Goal: Use online tool/utility: Use online tool/utility

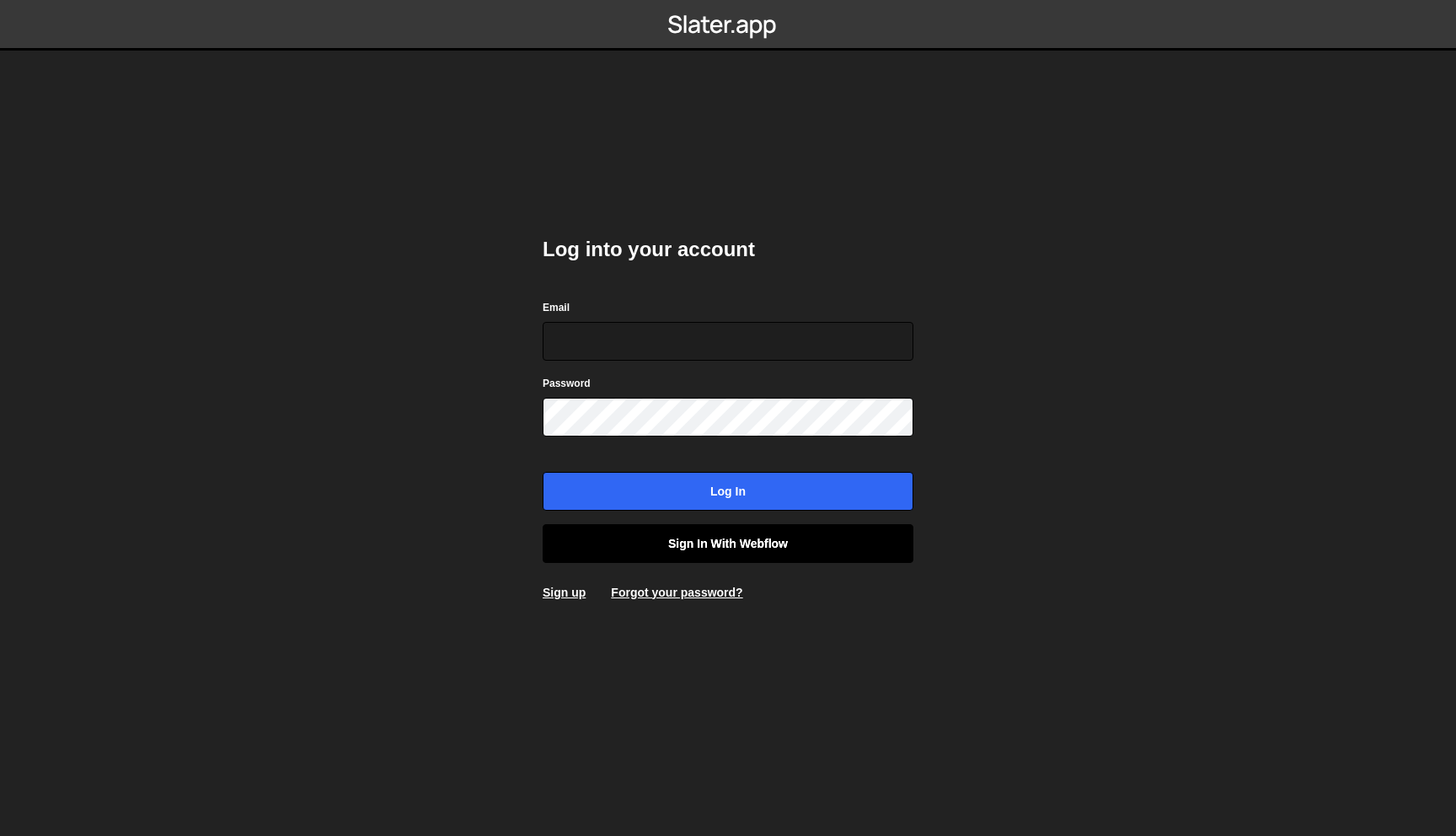
click at [717, 545] on link "Sign in with Webflow" at bounding box center [728, 543] width 371 height 39
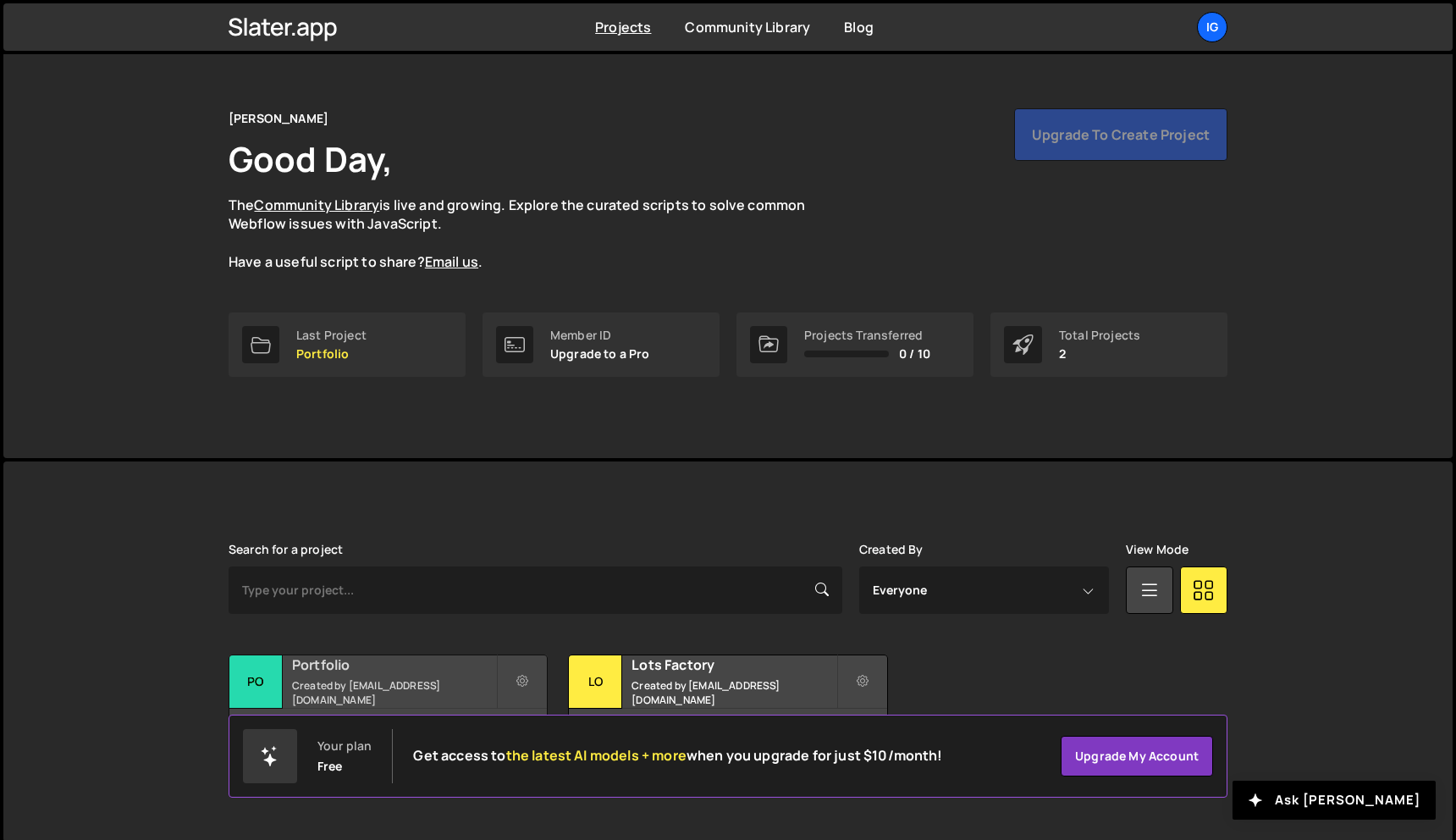
scroll to position [31, 0]
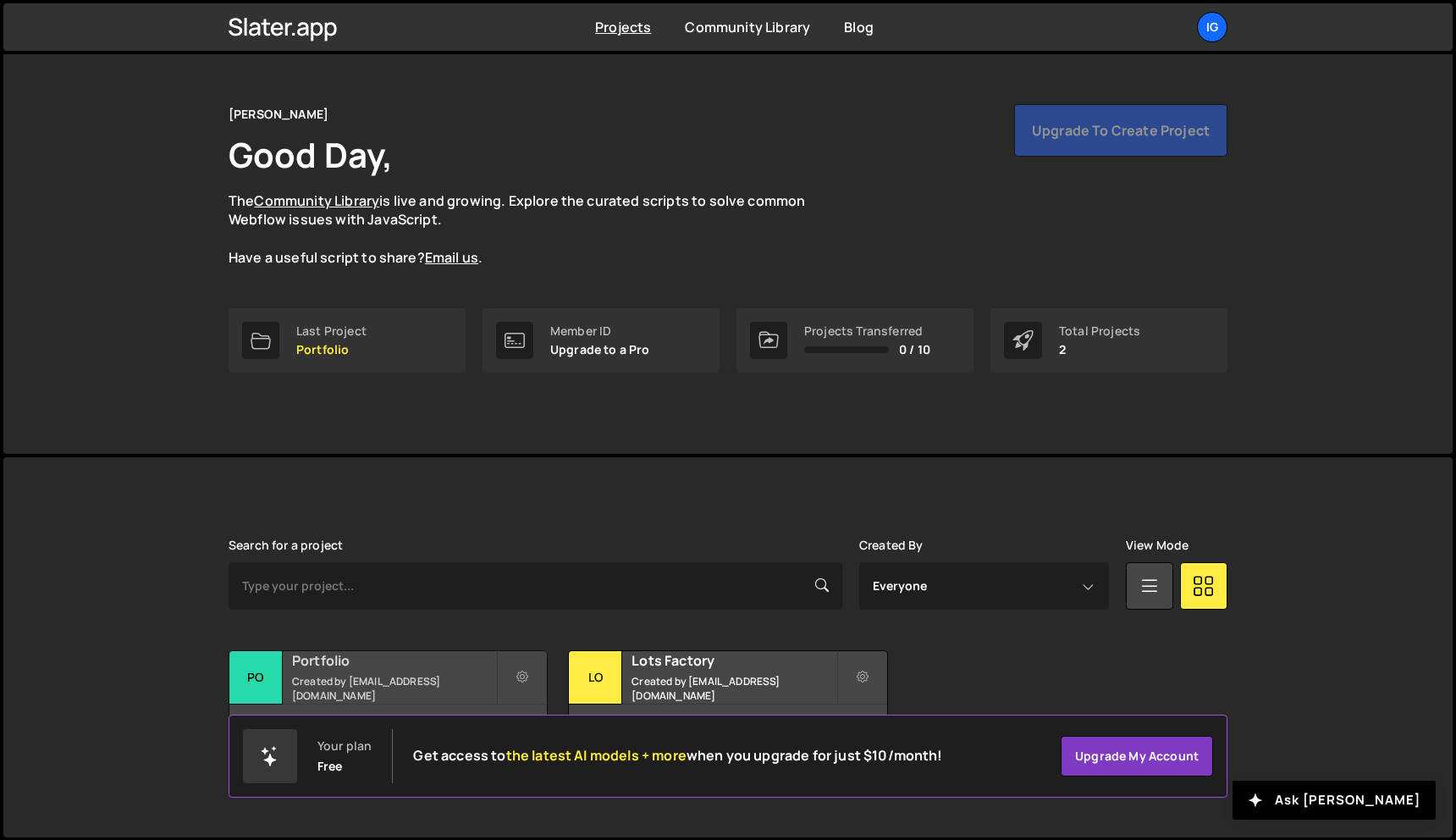
click at [459, 670] on h2 "Portfolio" at bounding box center [394, 660] width 204 height 19
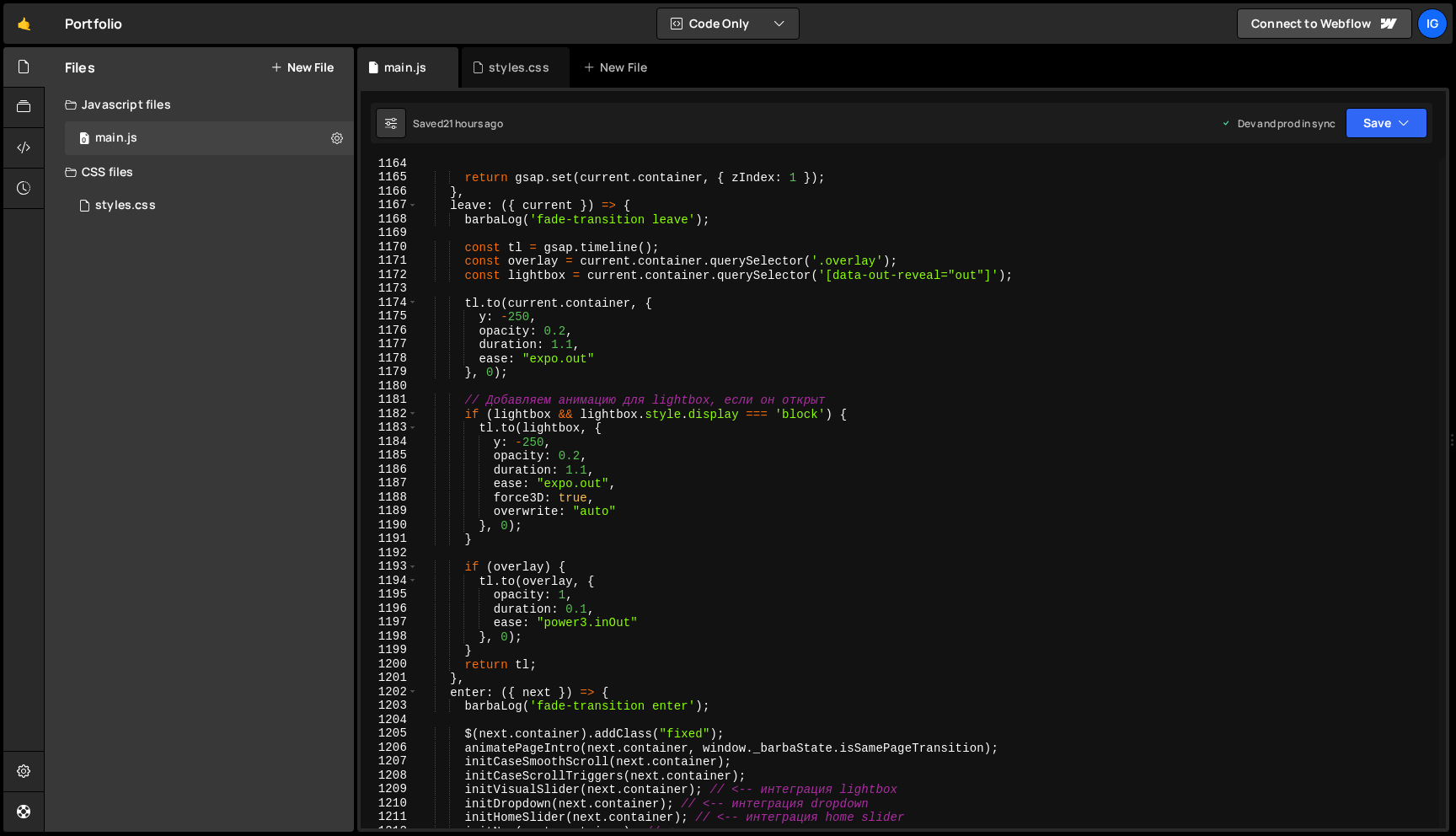
scroll to position [16152, 0]
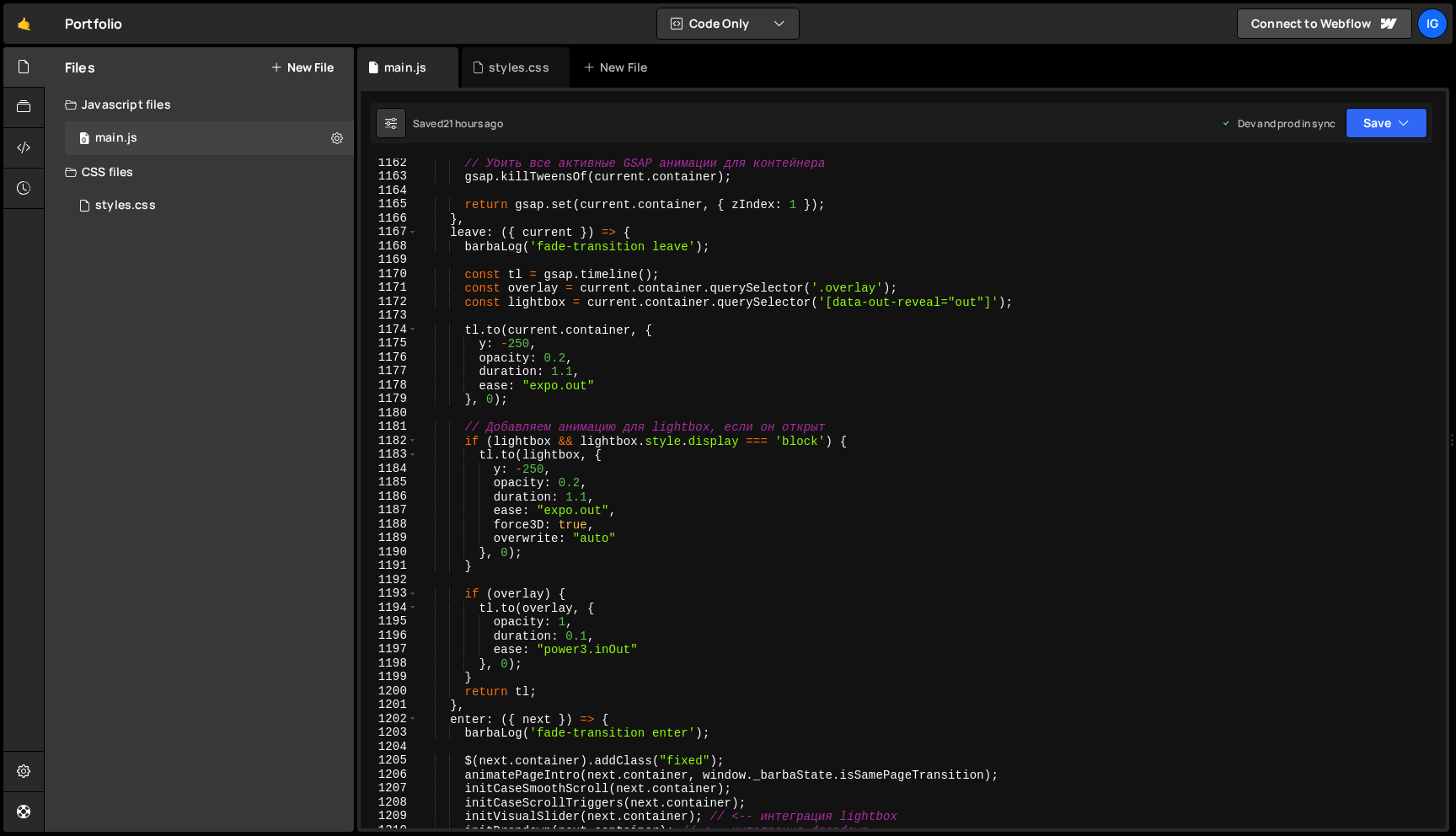
click at [514, 344] on div "// Убить все активные GSAP анимации для контейнера gsap . killTweensOf ( curren…" at bounding box center [928, 505] width 1021 height 698
click at [513, 345] on div "// Убить все активные GSAP анимации для контейнера gsap . killTweensOf ( curren…" at bounding box center [928, 505] width 1021 height 698
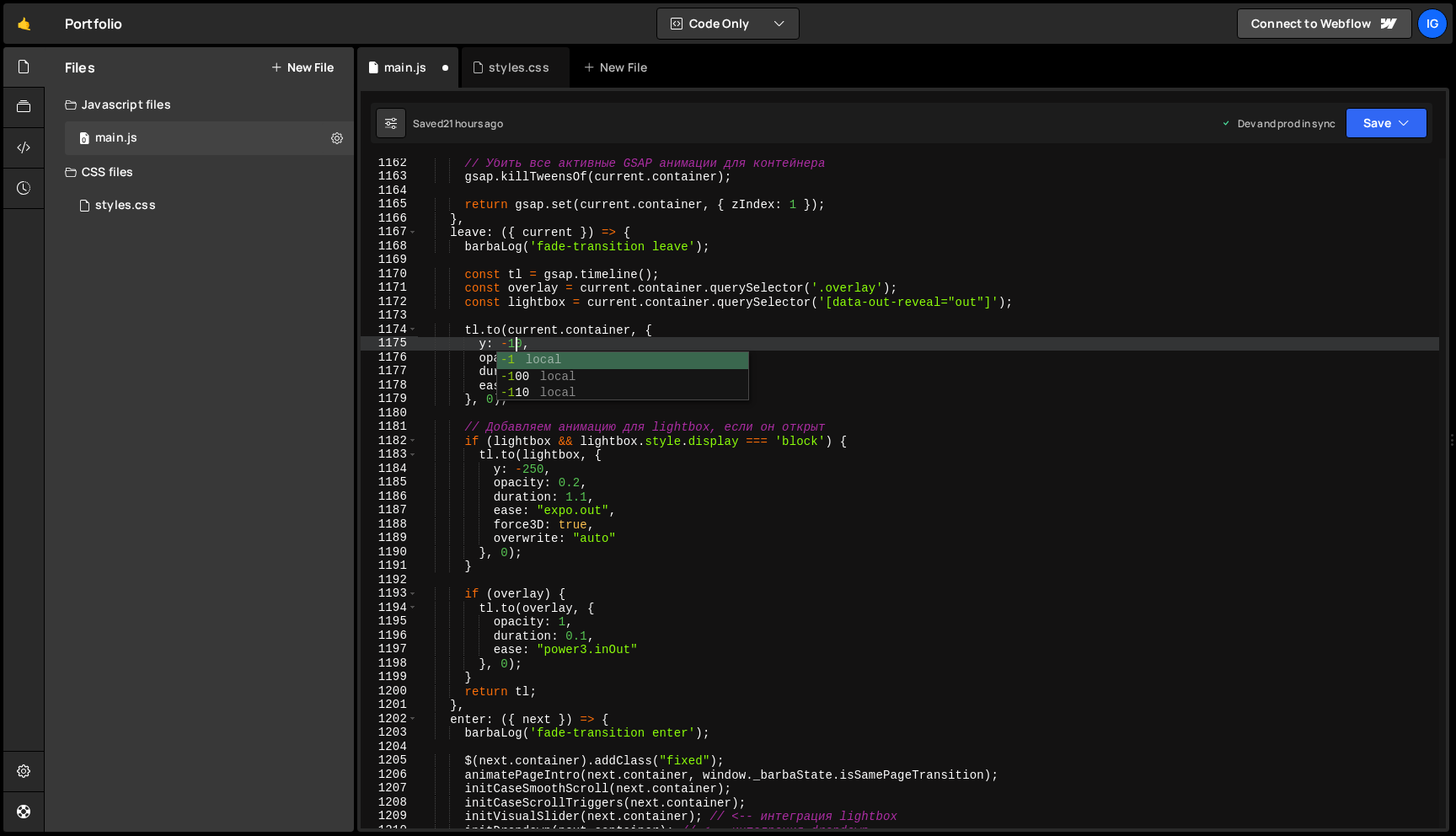
type textarea "y: -100,"
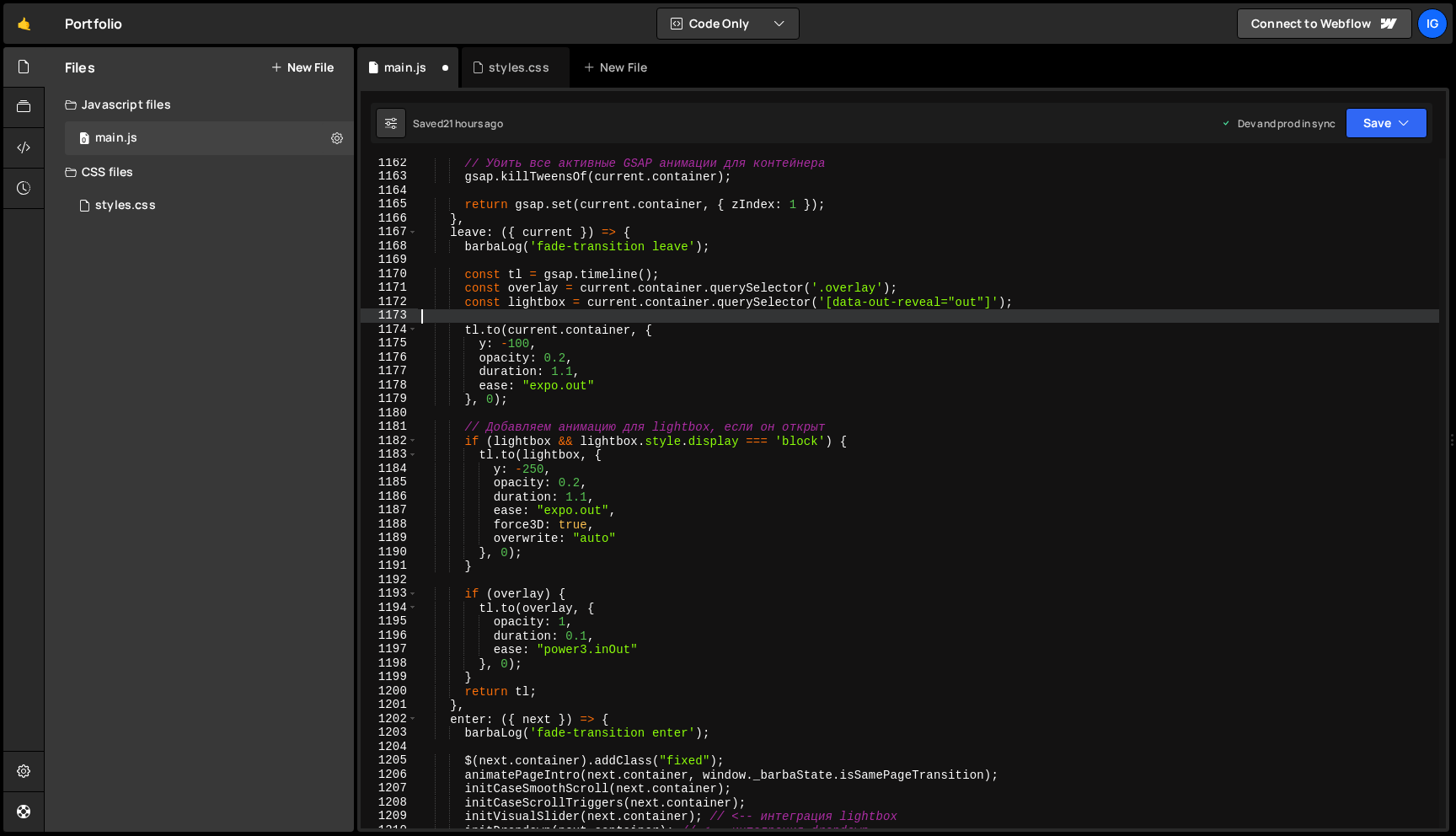
click at [598, 321] on div "// Убить все активные GSAP анимации для контейнера gsap . killTweensOf ( curren…" at bounding box center [928, 505] width 1021 height 698
click at [1386, 128] on button "Save" at bounding box center [1387, 123] width 81 height 30
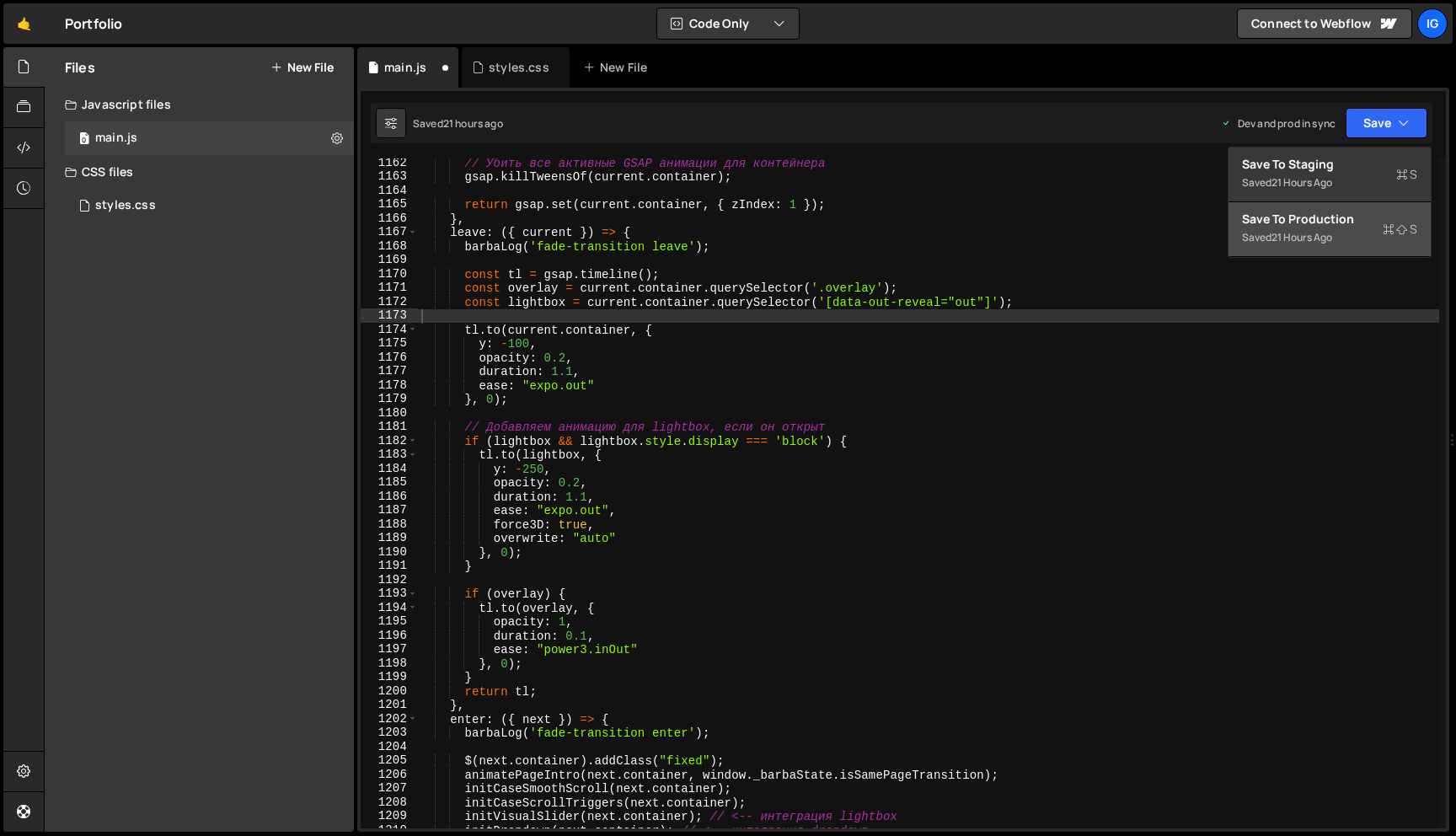
click at [1329, 222] on div "Save to Production S" at bounding box center [1329, 219] width 175 height 17
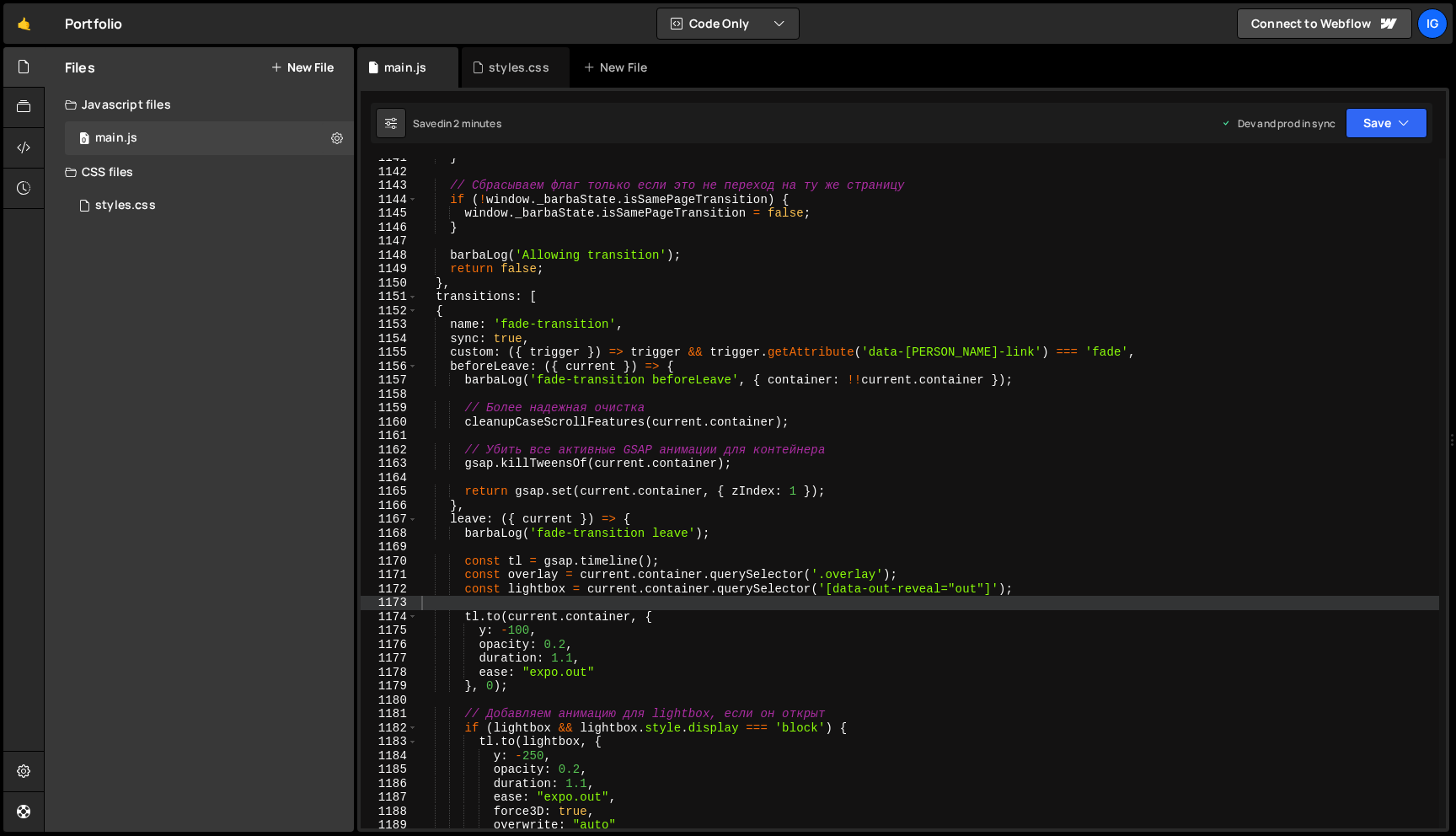
scroll to position [16072, 0]
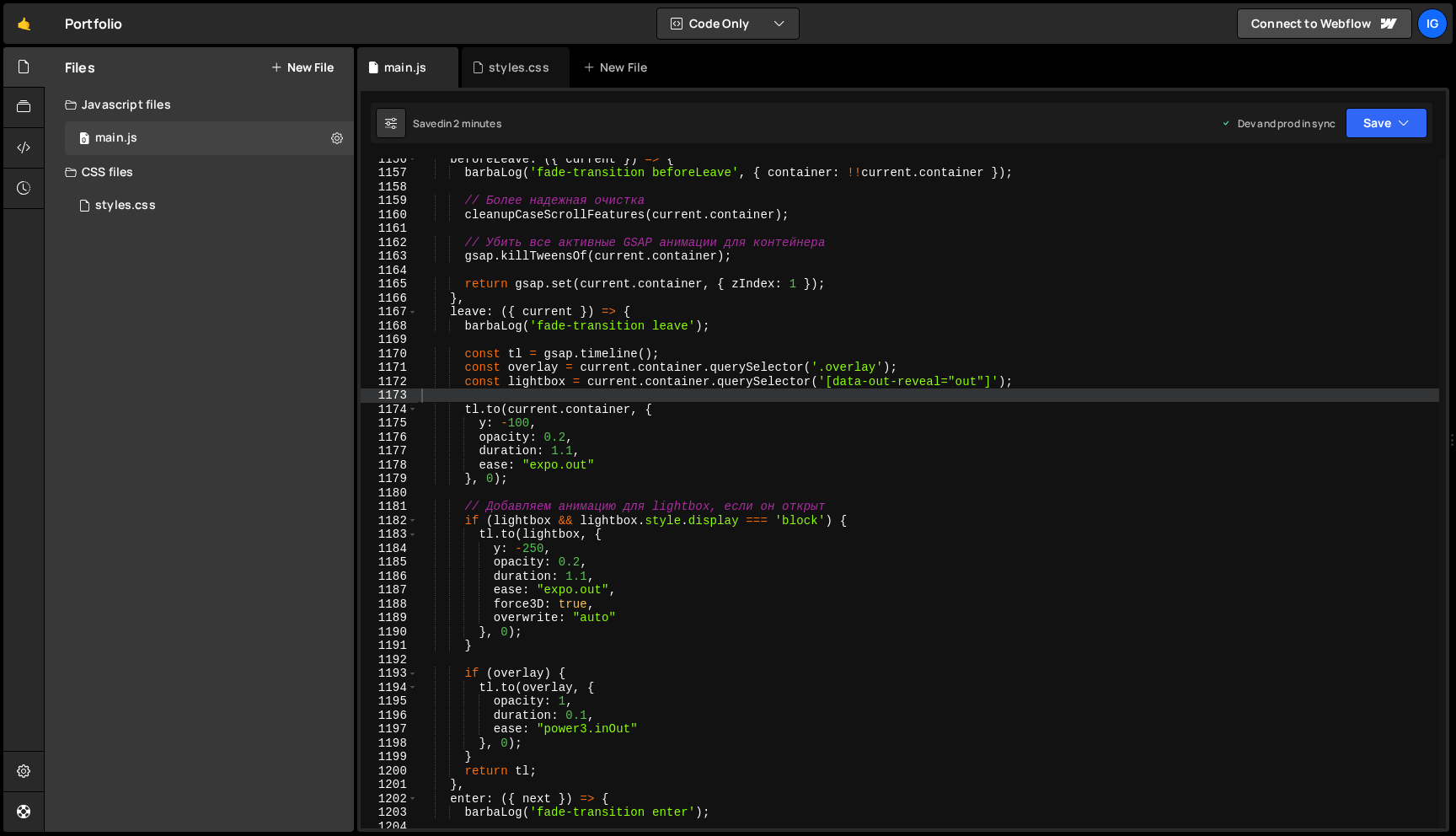
click at [576, 453] on div "beforeLeave : ({ current }) => { barbaLog ( 'fade-transition beforeLeave' , { c…" at bounding box center [928, 500] width 1021 height 698
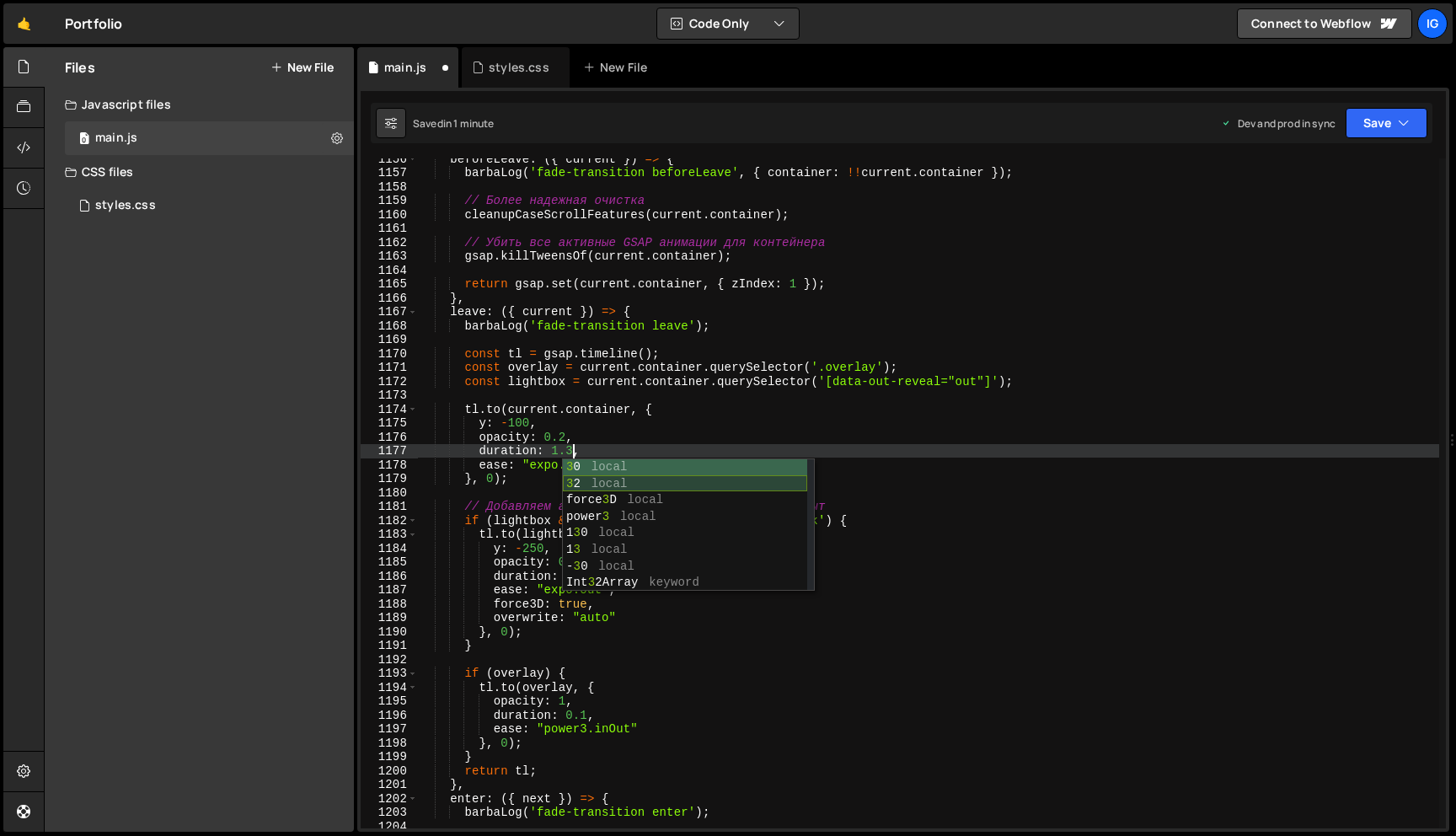
scroll to position [0, 10]
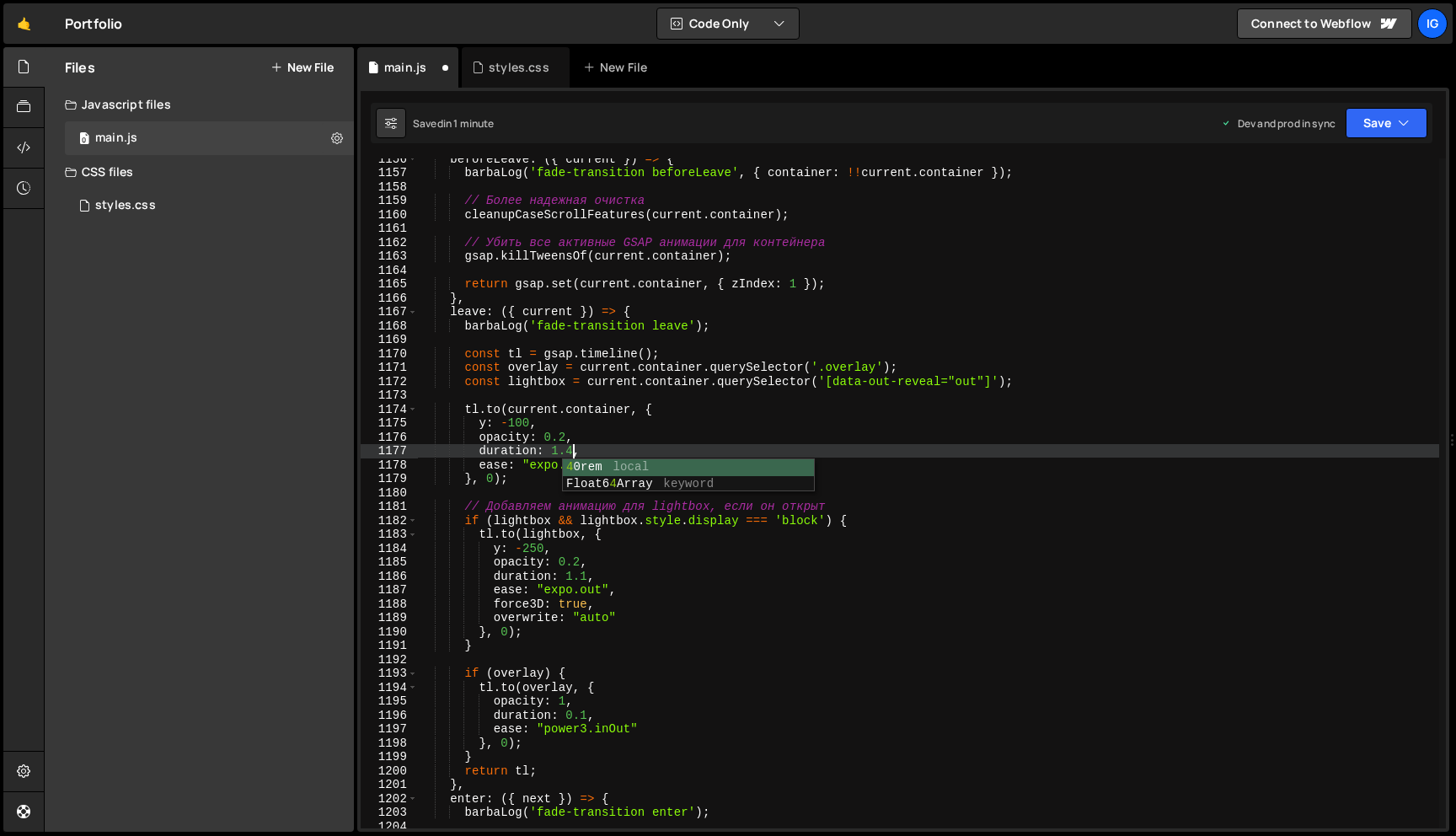
click at [582, 436] on div "beforeLeave : ({ current }) => { barbaLog ( 'fade-transition beforeLeave' , { c…" at bounding box center [928, 500] width 1021 height 698
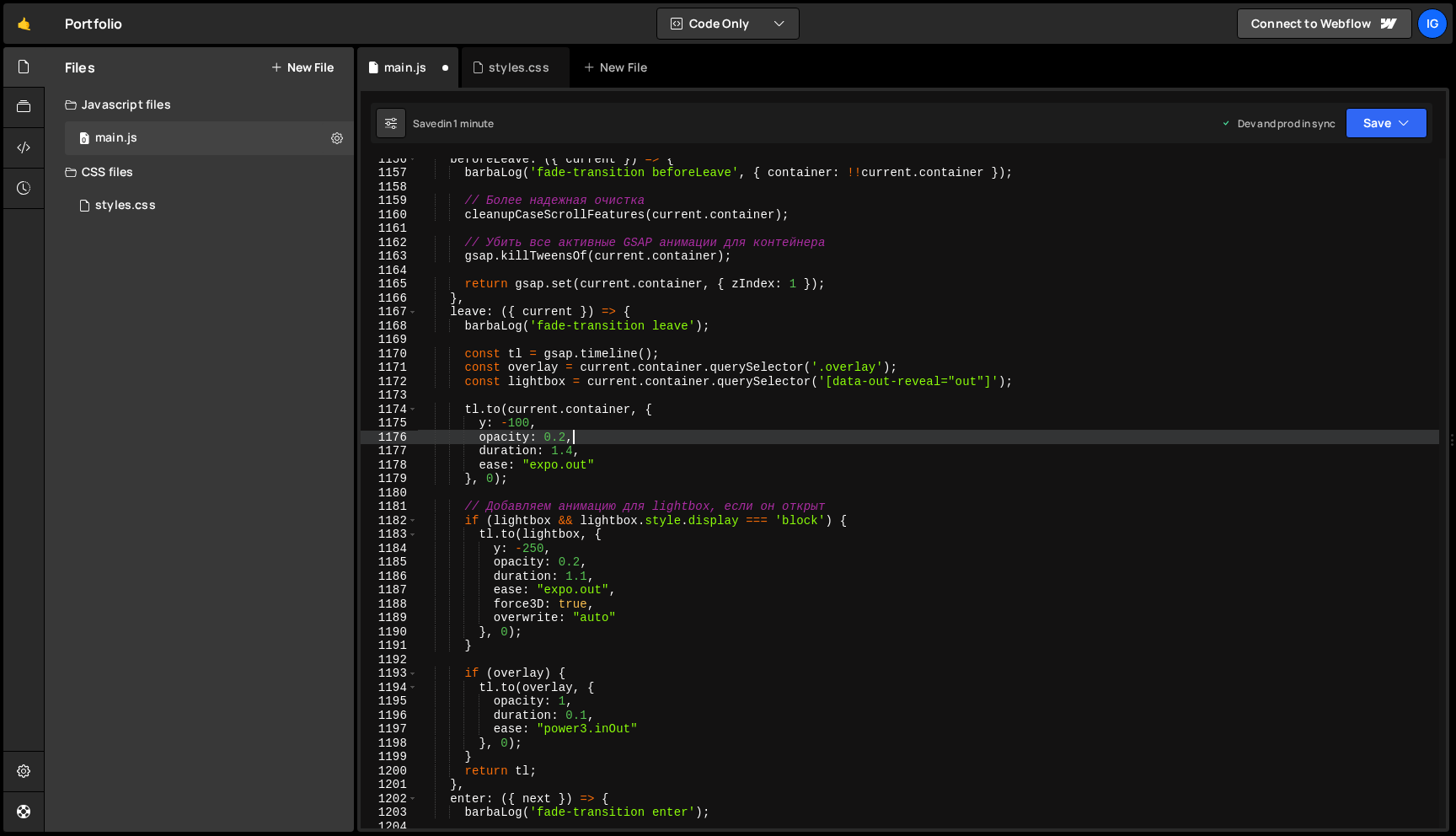
click at [584, 444] on div "beforeLeave : ({ current }) => { barbaLog ( 'fade-transition beforeLeave' , { c…" at bounding box center [928, 500] width 1021 height 698
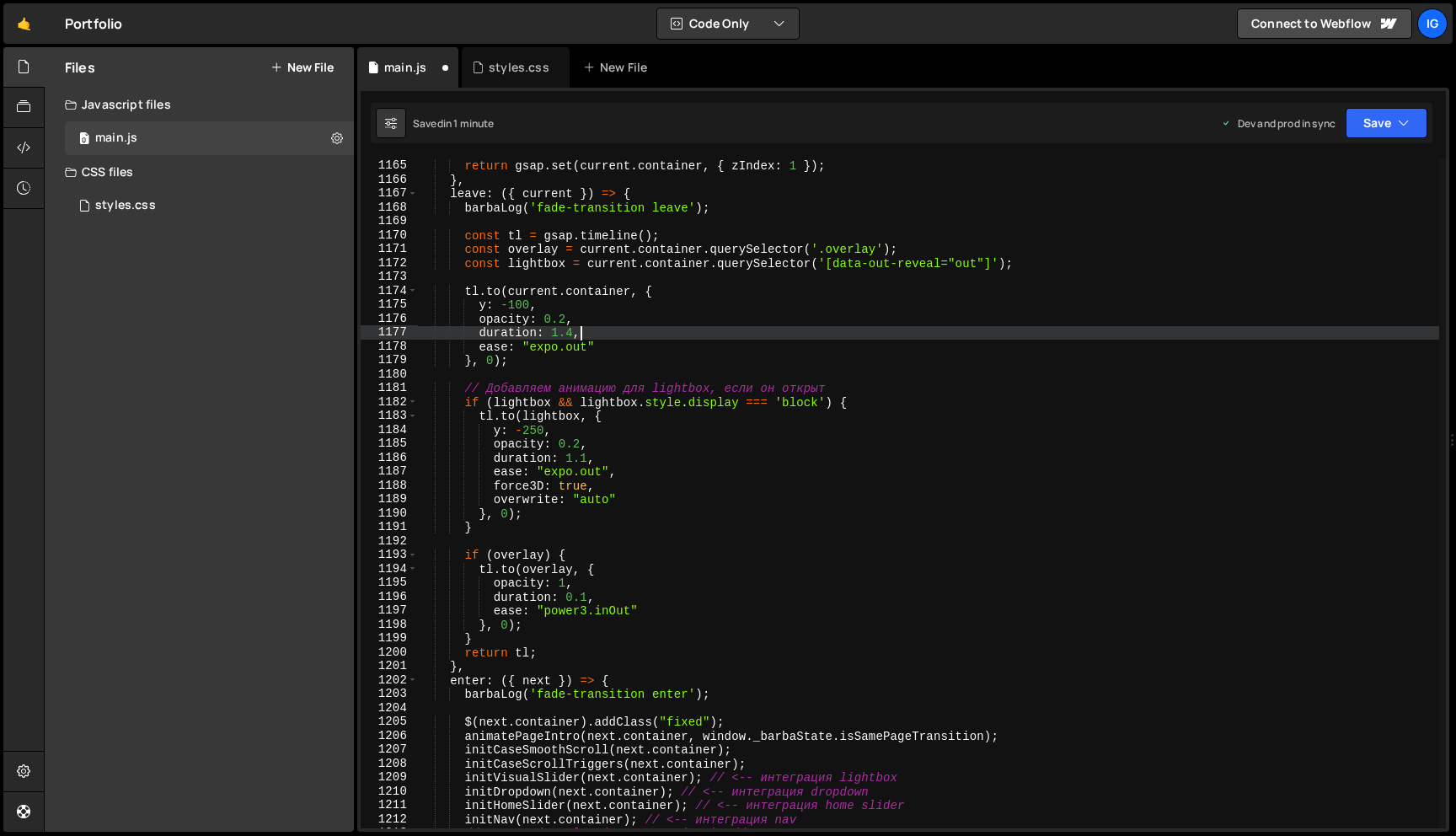
scroll to position [16244, 0]
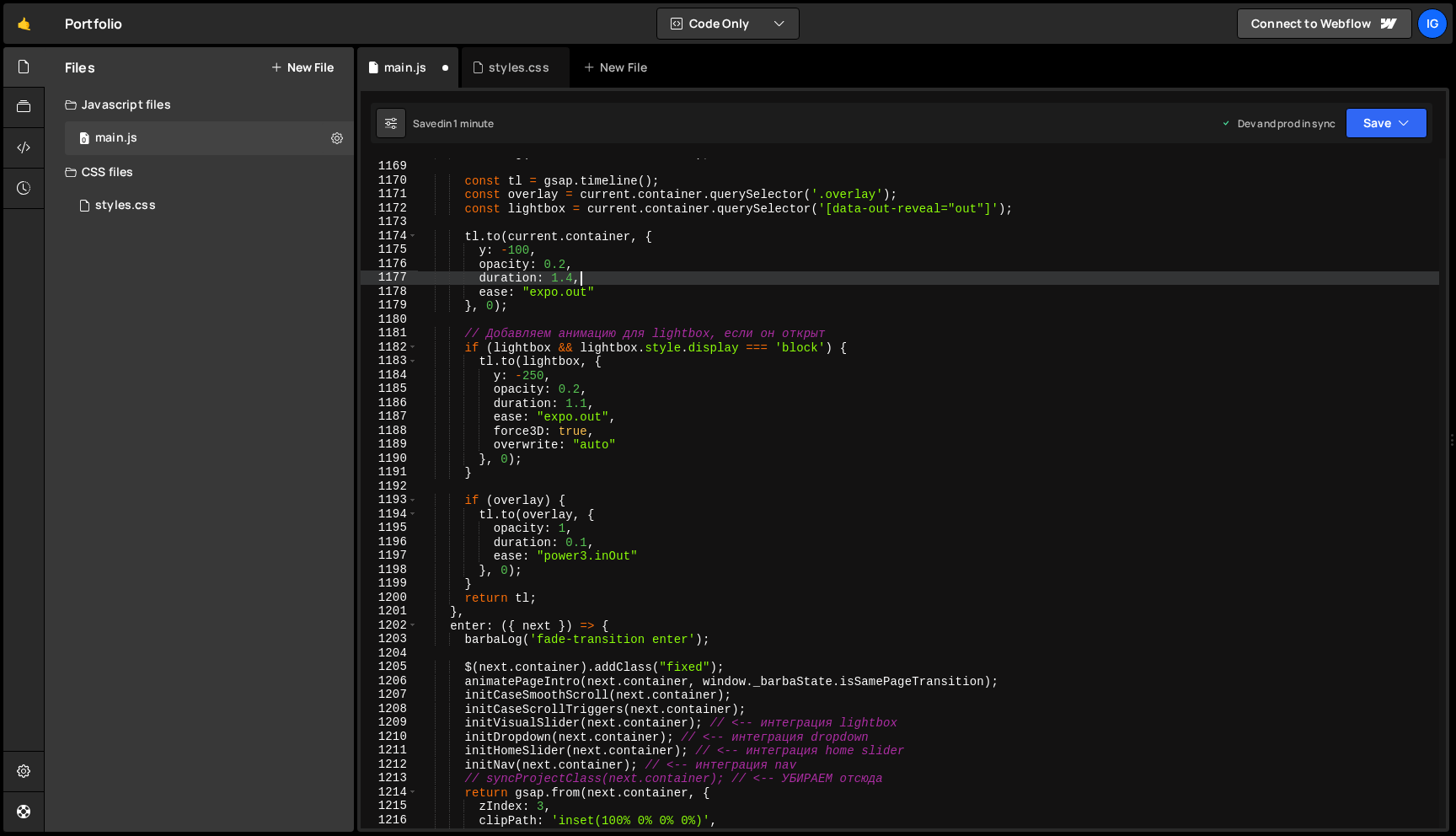
click at [587, 402] on div "barbaLog ( 'fade-transition leave' ) ; const tl = gsap . timeline ( ) ; const o…" at bounding box center [928, 495] width 1021 height 698
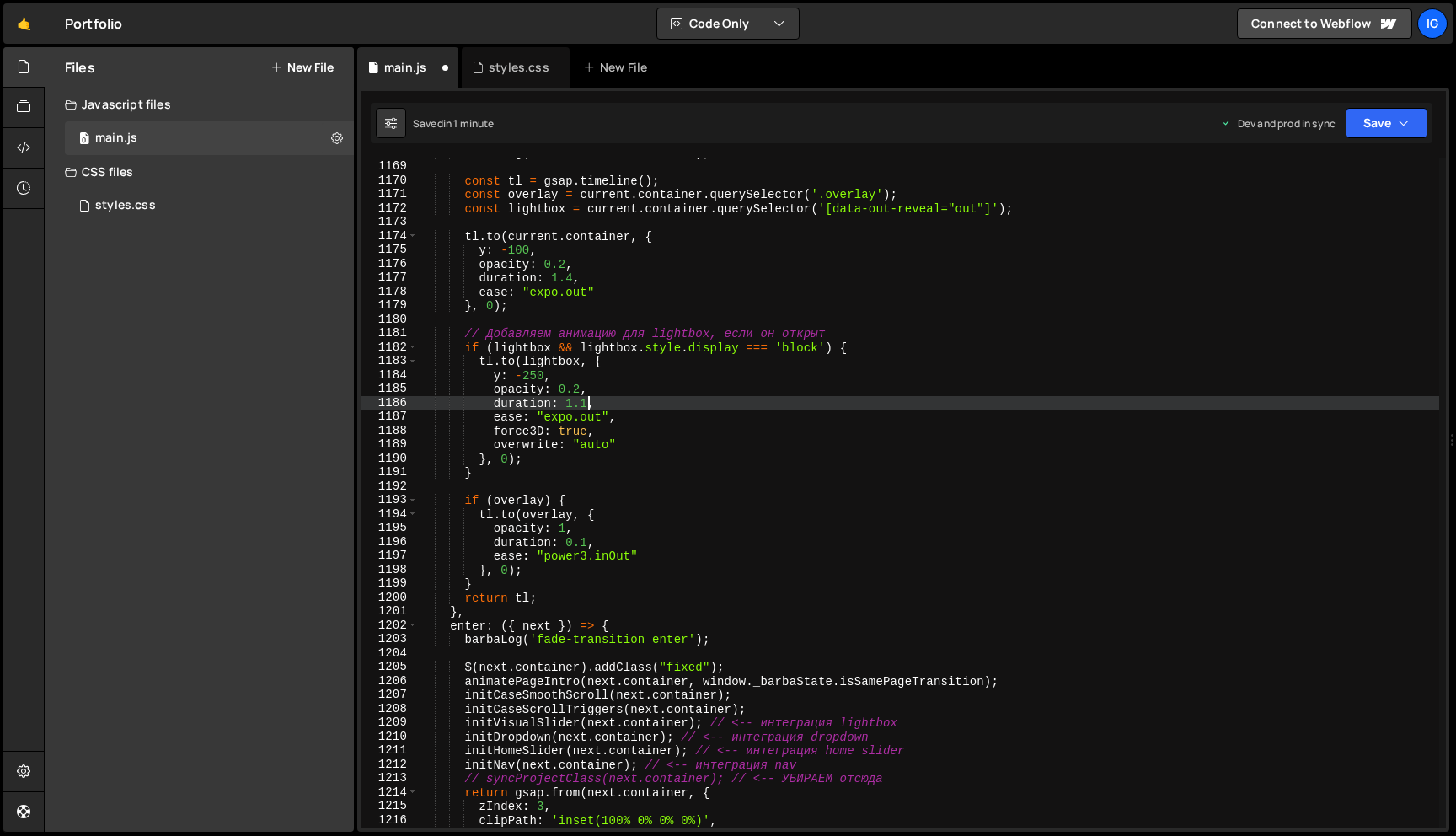
scroll to position [0, 11]
click at [611, 393] on div "barbaLog ( 'fade-transition leave' ) ; const tl = gsap . timeline ( ) ; const o…" at bounding box center [928, 495] width 1021 height 698
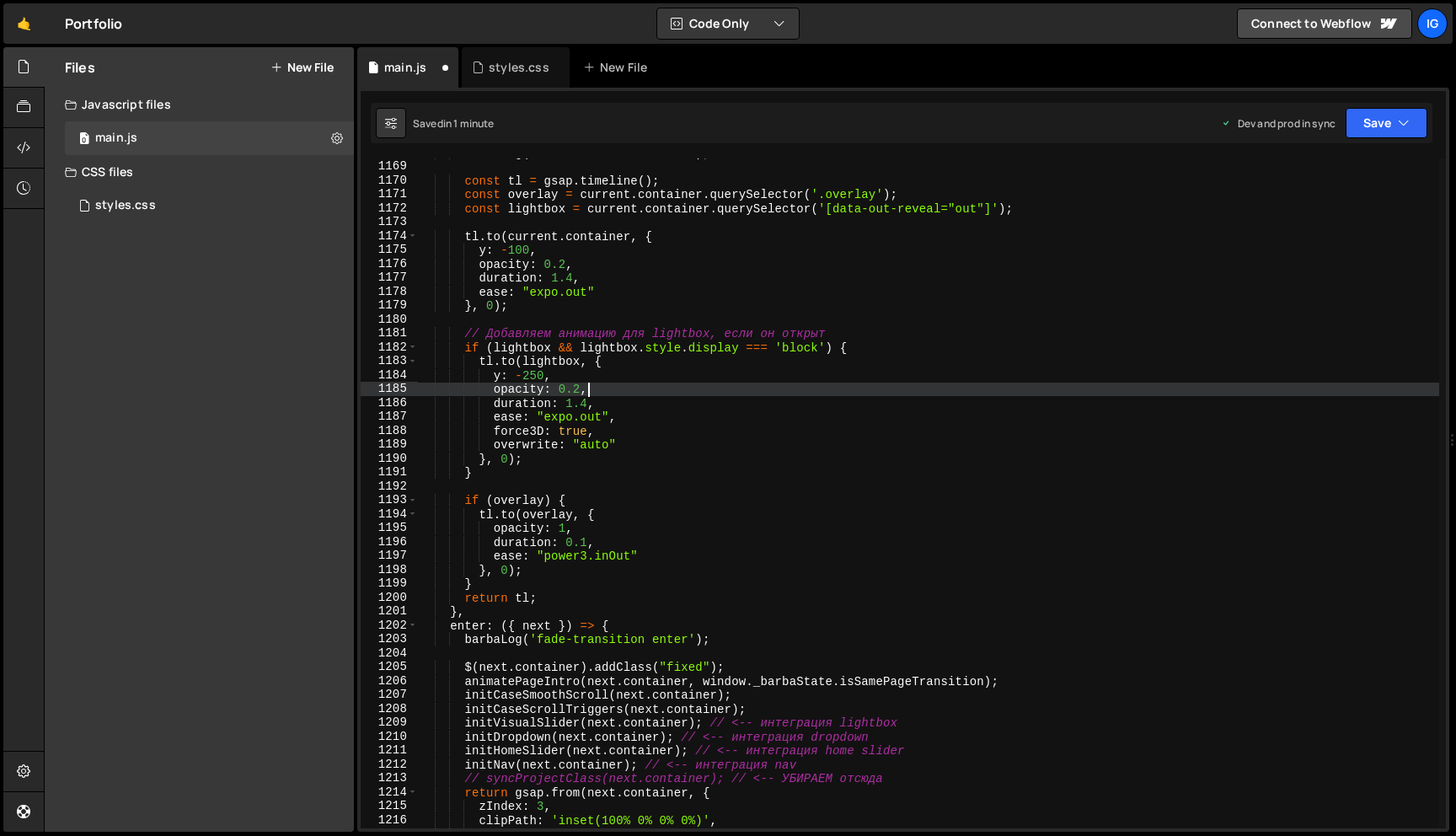
click at [610, 402] on div "barbaLog ( 'fade-transition leave' ) ; const tl = gsap . timeline ( ) ; const o…" at bounding box center [928, 495] width 1021 height 698
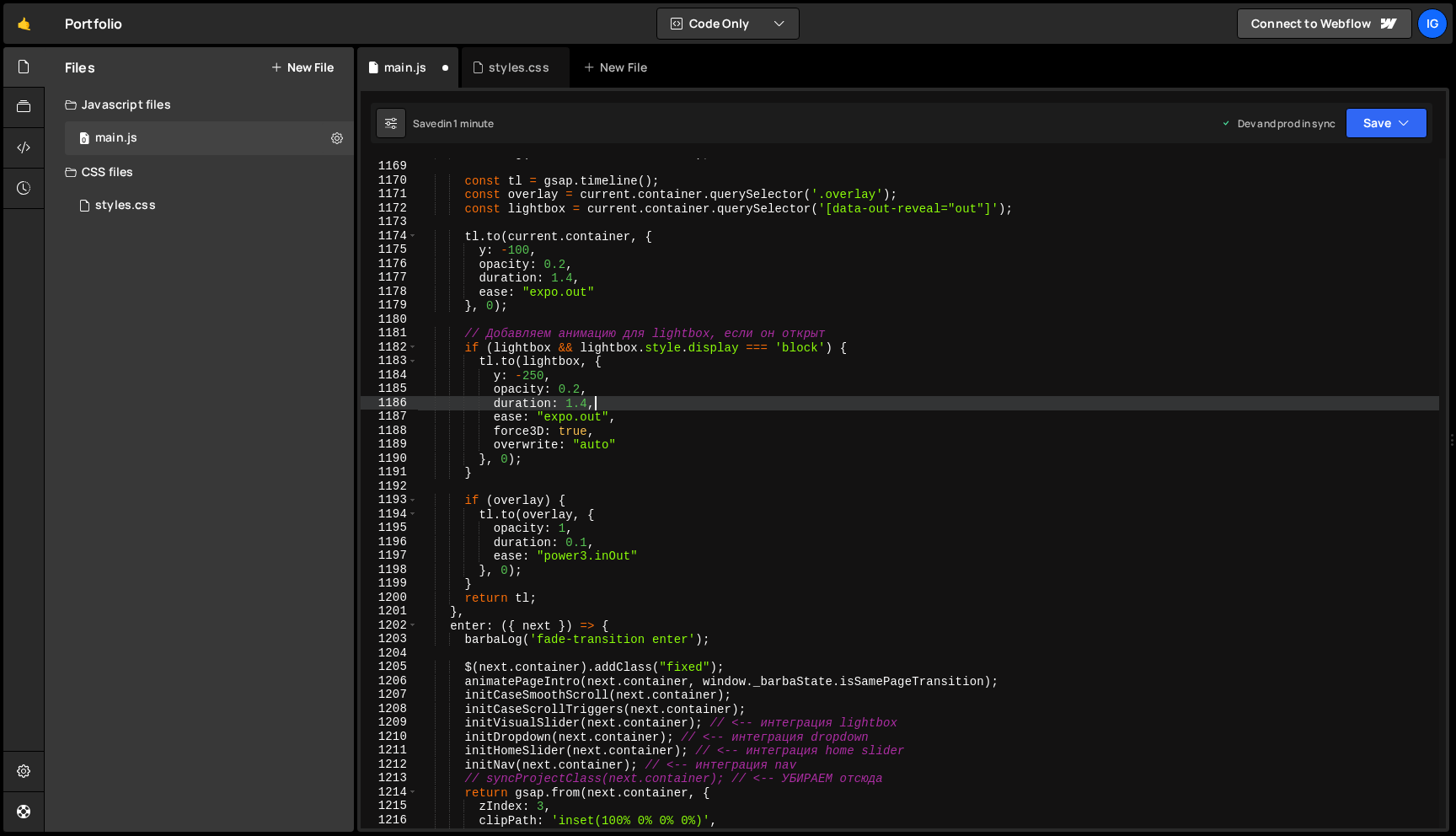
click at [534, 375] on div "barbaLog ( 'fade-transition leave' ) ; const tl = gsap . timeline ( ) ; const o…" at bounding box center [928, 495] width 1021 height 698
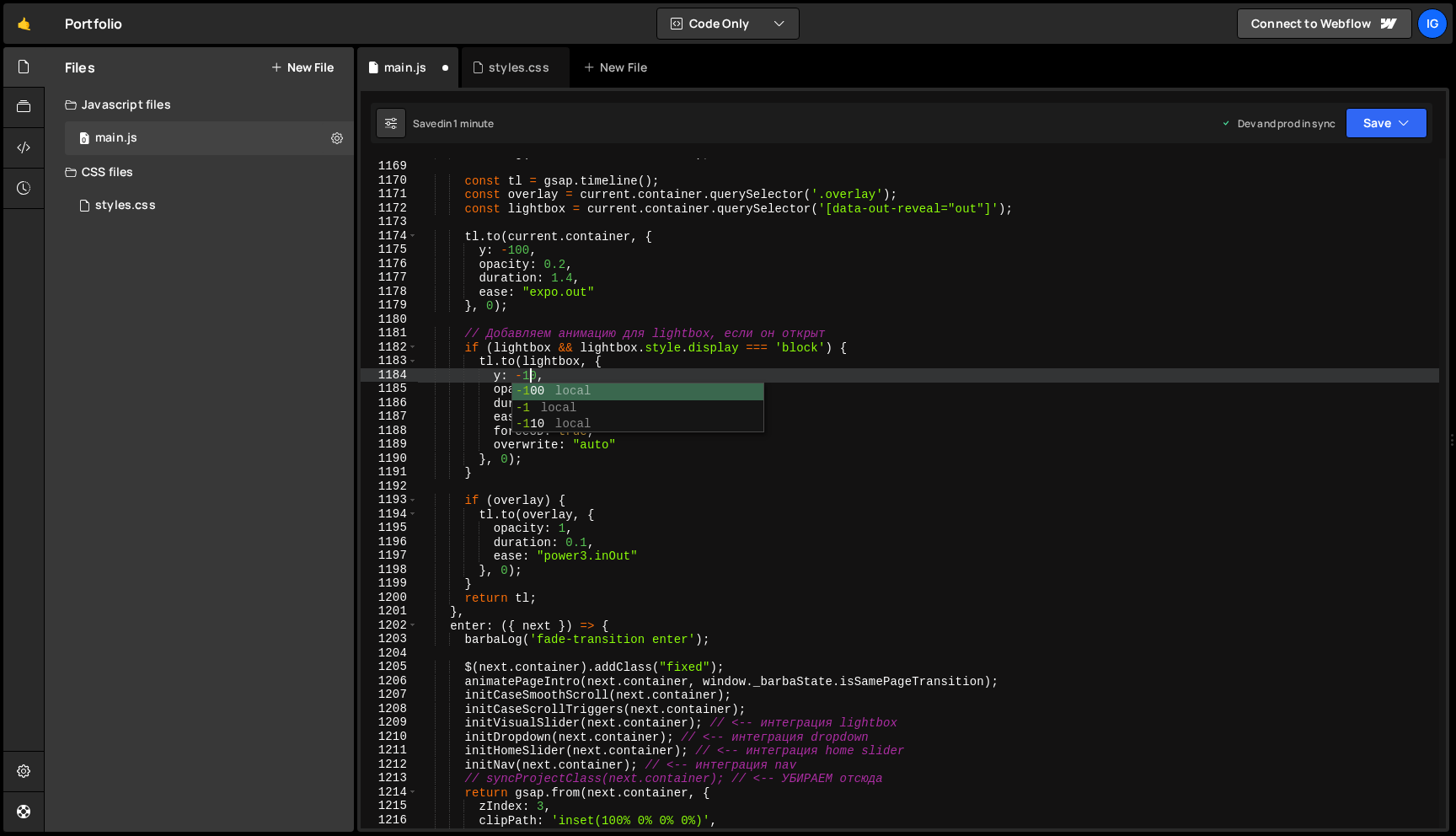
scroll to position [0, 8]
click at [576, 349] on div "barbaLog ( 'fade-transition leave' ) ; const tl = gsap . timeline ( ) ; const o…" at bounding box center [928, 495] width 1021 height 698
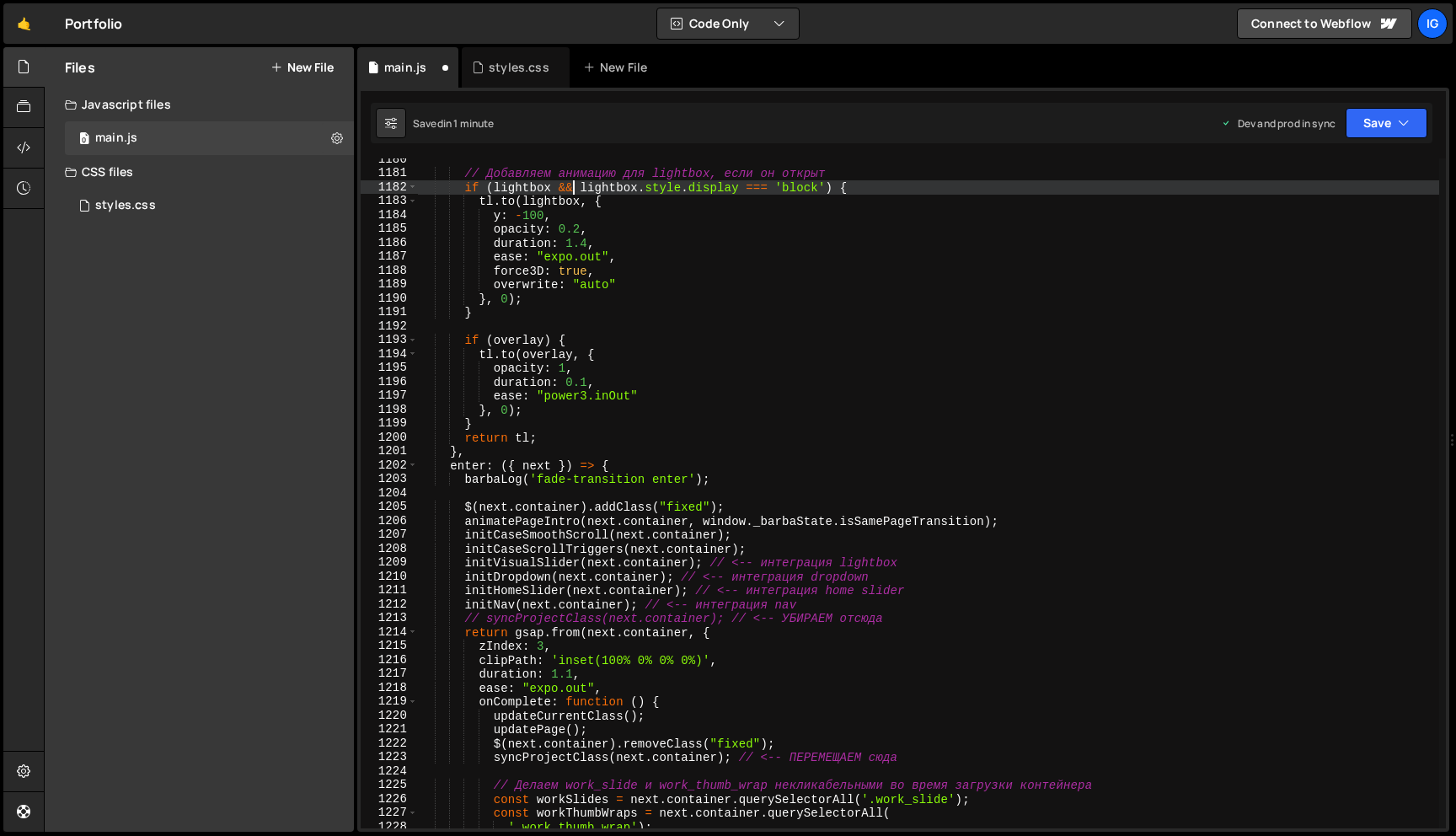
scroll to position [16543, 0]
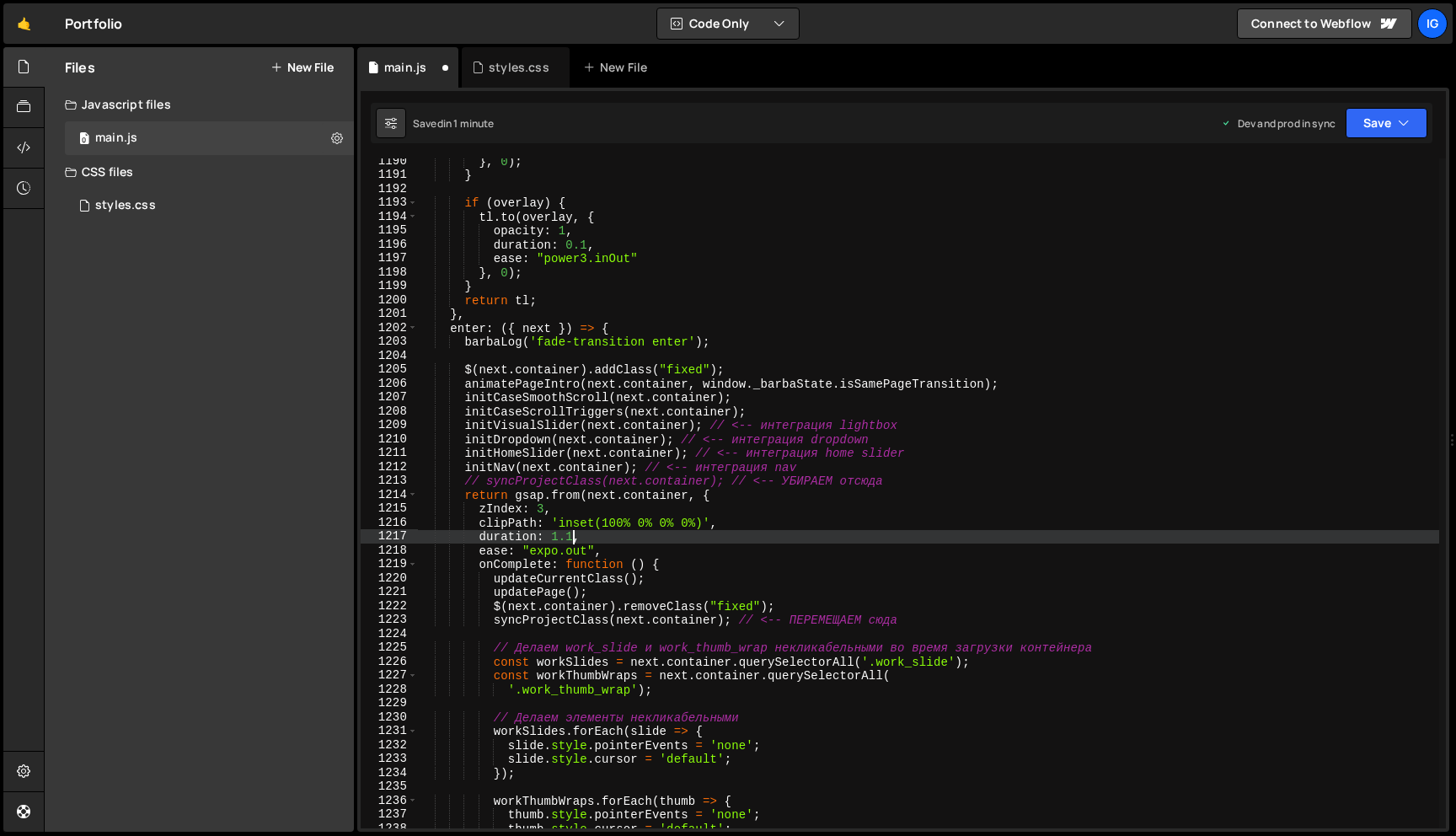
click at [571, 537] on div "} , 0 ) ; } if ( overlay ) { tl . to ( overlay , { opacity : 1 , duration : 0.1…" at bounding box center [928, 503] width 1021 height 698
click at [615, 524] on div "} , 0 ) ; } if ( overlay ) { tl . to ( overlay , { opacity : 1 , duration : 0.1…" at bounding box center [928, 503] width 1021 height 698
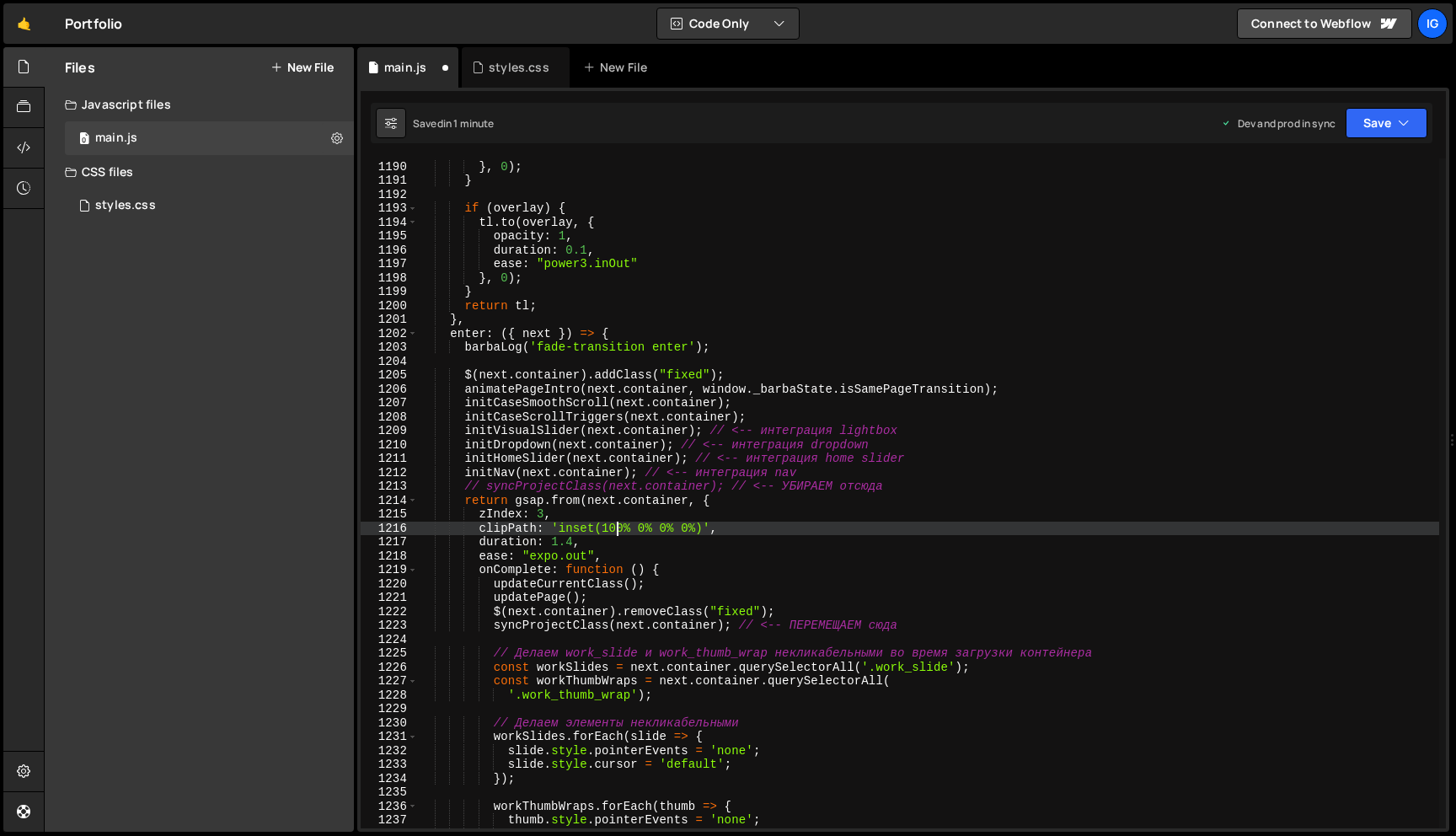
scroll to position [16589, 0]
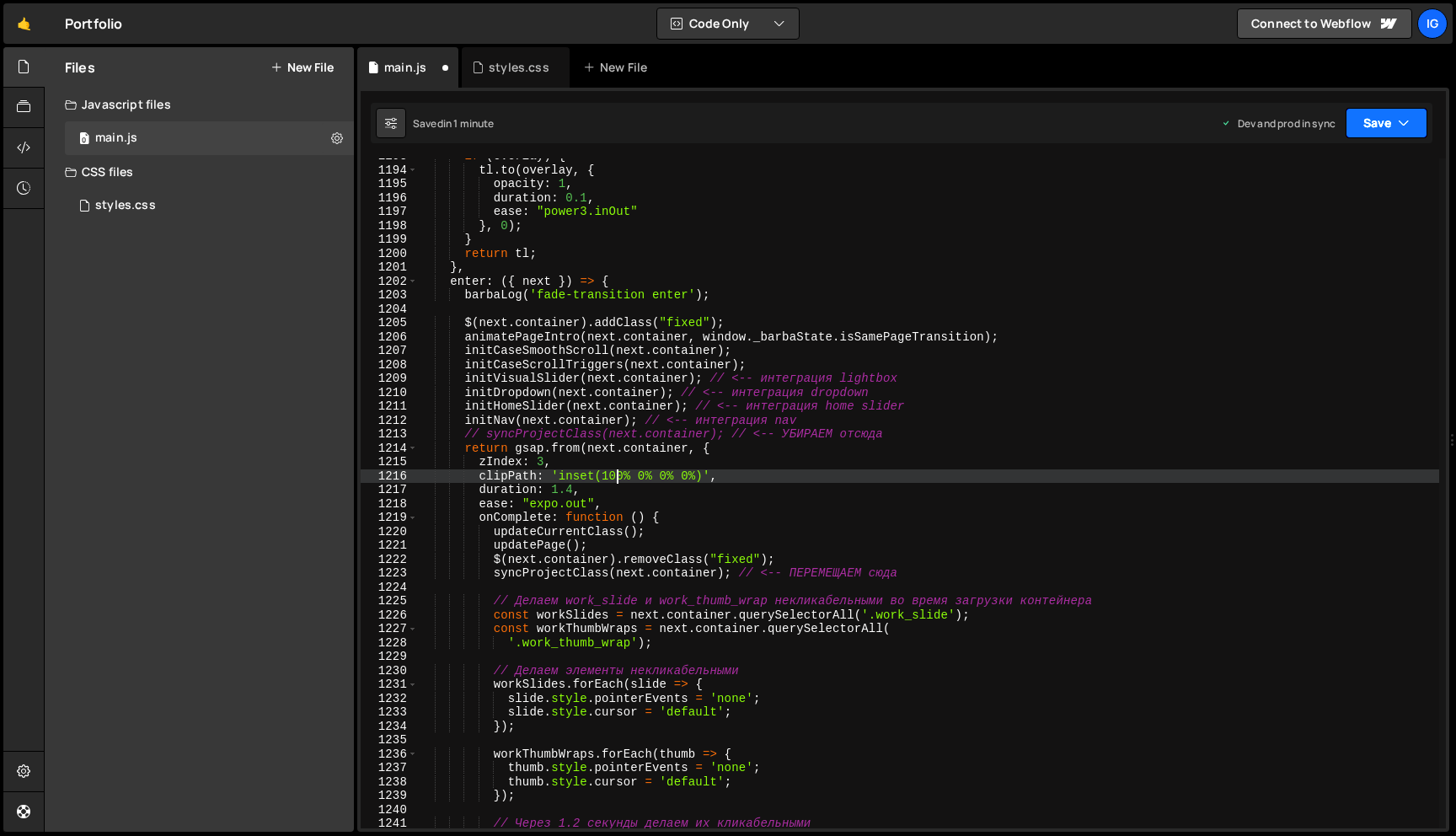
type textarea "clipPath: 'inset(100% 0% 0% 0%)',"
click at [1371, 118] on button "Save" at bounding box center [1387, 123] width 81 height 30
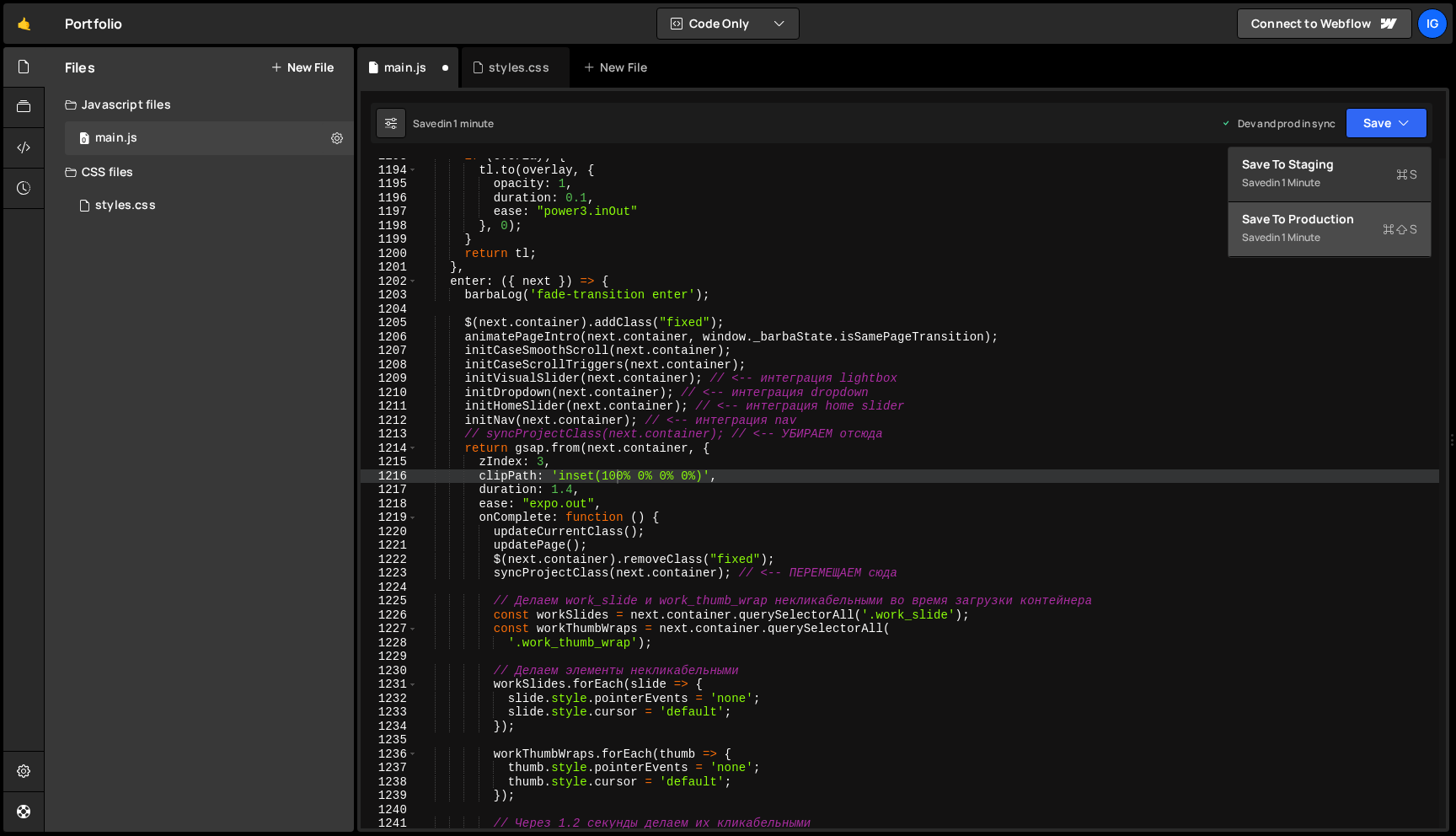
click at [1296, 235] on div "in 1 minute" at bounding box center [1296, 236] width 49 height 14
